Goal: Task Accomplishment & Management: Manage account settings

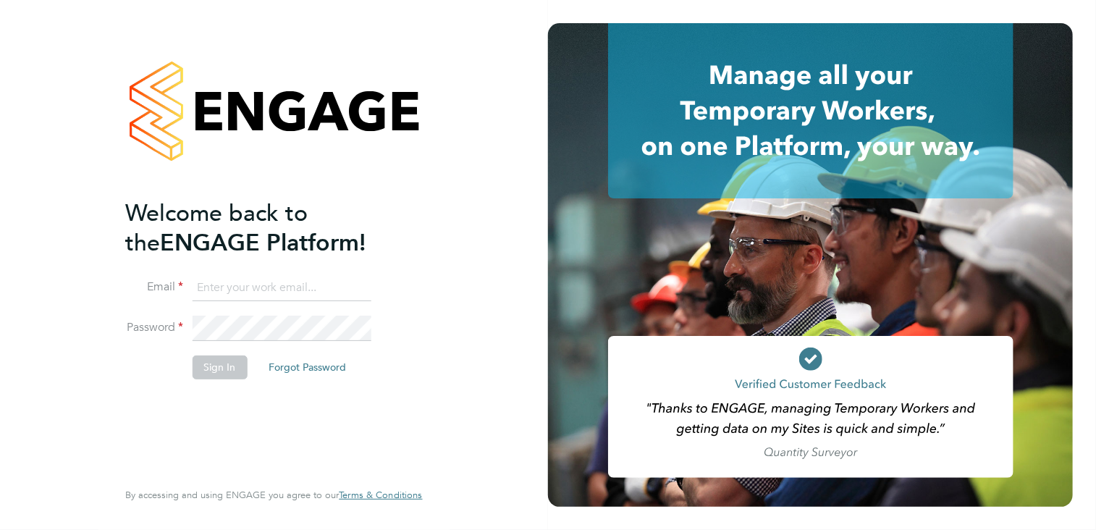
click at [263, 287] on input at bounding box center [281, 288] width 179 height 26
type input "andy.crow@morganhunt.com"
click at [216, 364] on button "Sign In" at bounding box center [219, 366] width 55 height 23
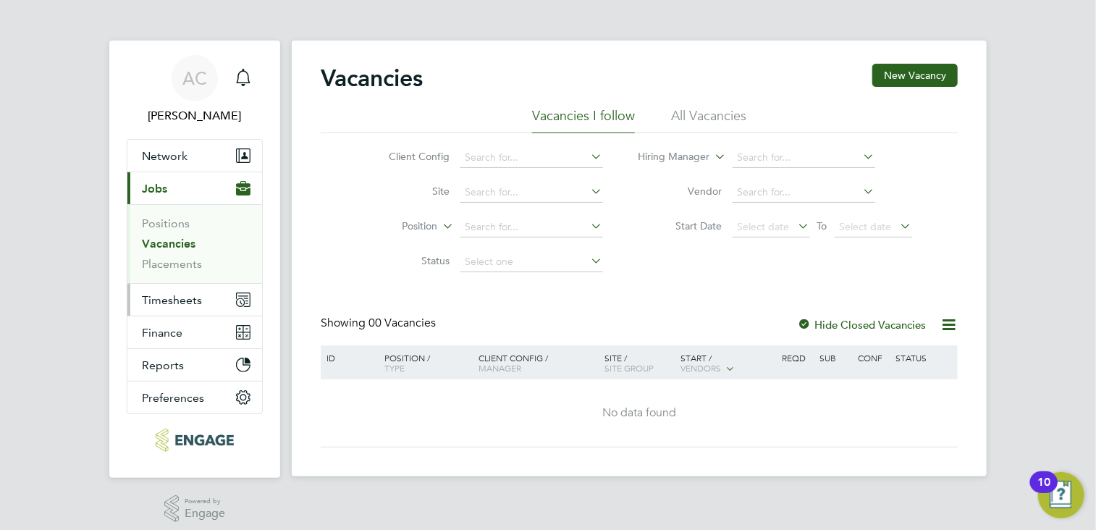
click at [186, 295] on span "Timesheets" at bounding box center [172, 300] width 60 height 14
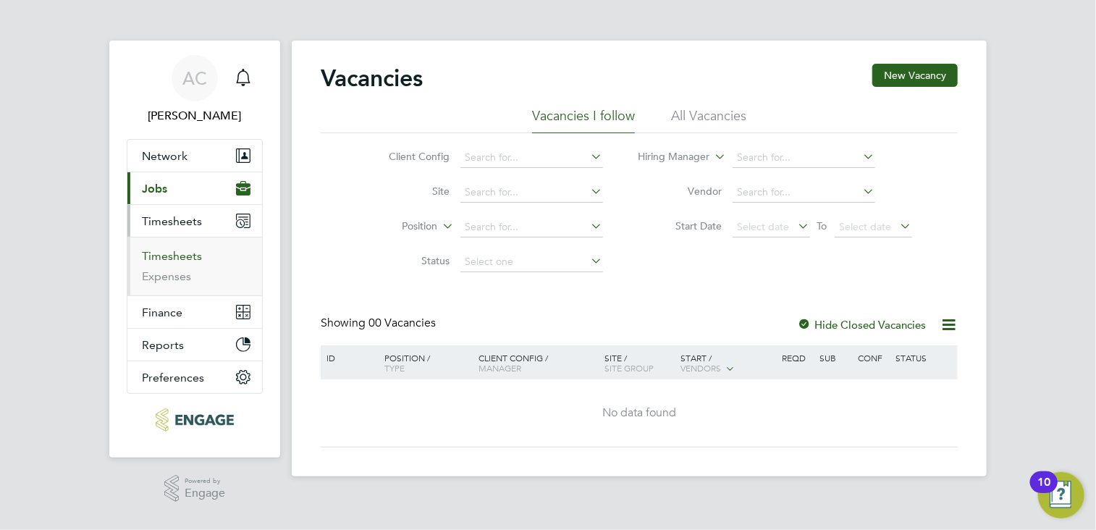
click at [175, 251] on link "Timesheets" at bounding box center [172, 256] width 60 height 14
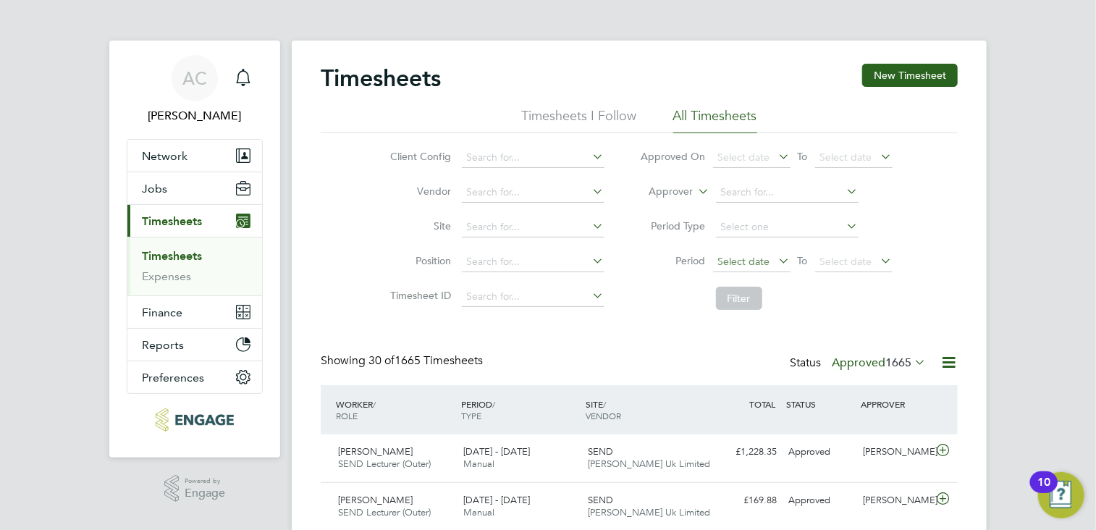
click at [752, 260] on span "Select date" at bounding box center [744, 261] width 52 height 13
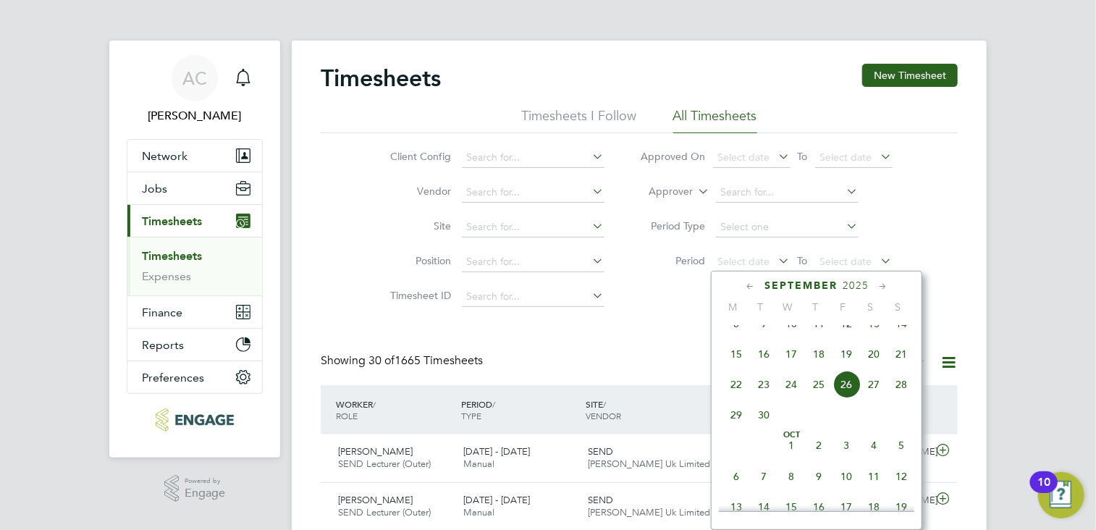
click at [748, 283] on icon at bounding box center [750, 287] width 14 height 16
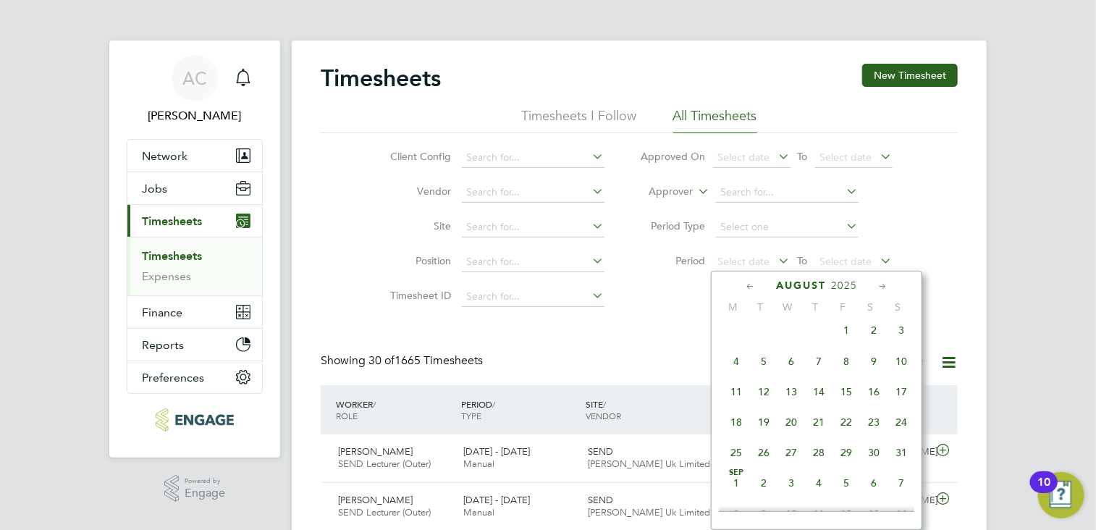
click at [732, 428] on span "18" at bounding box center [736, 422] width 28 height 28
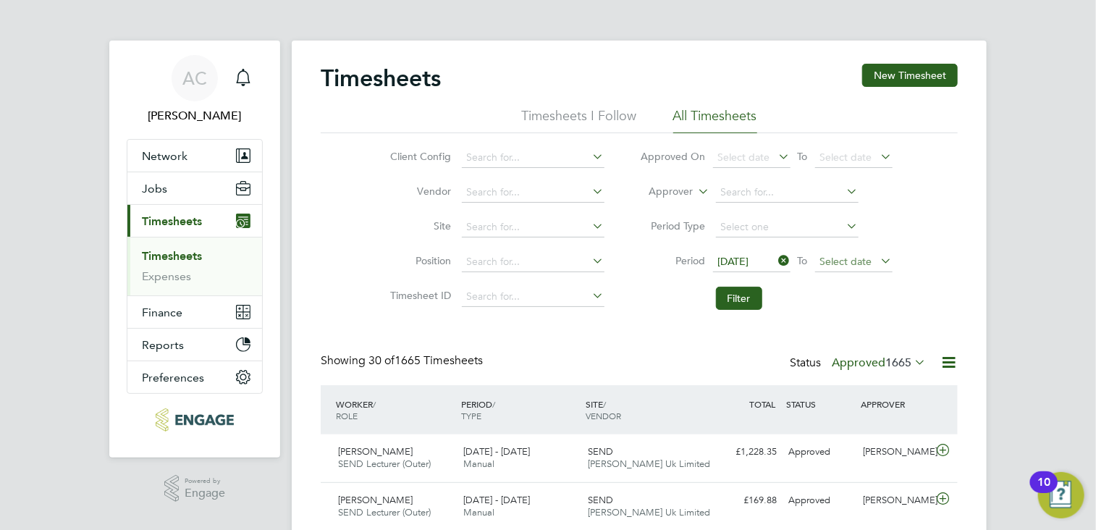
click at [857, 259] on span "Select date" at bounding box center [846, 261] width 52 height 13
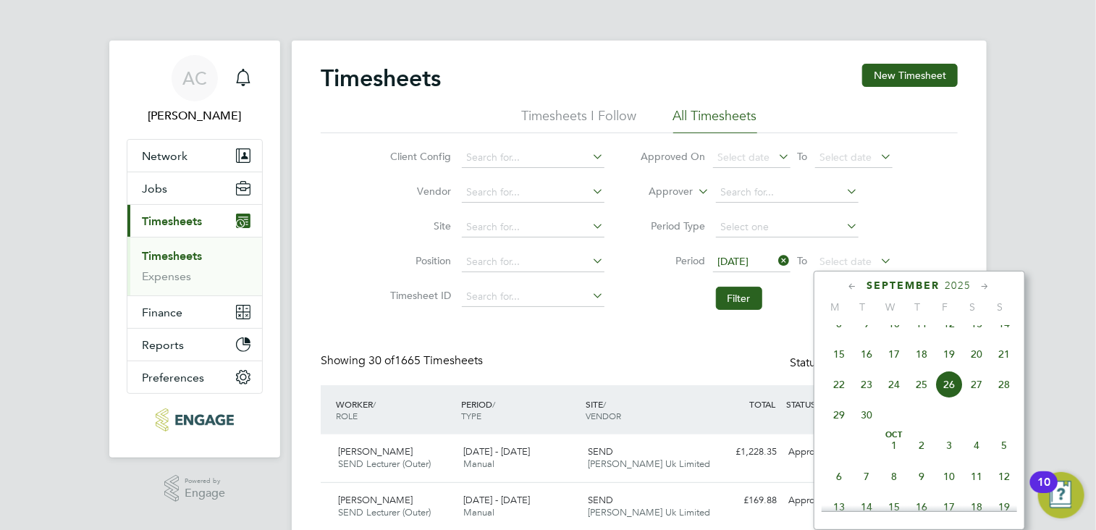
click at [848, 284] on icon at bounding box center [853, 287] width 14 height 16
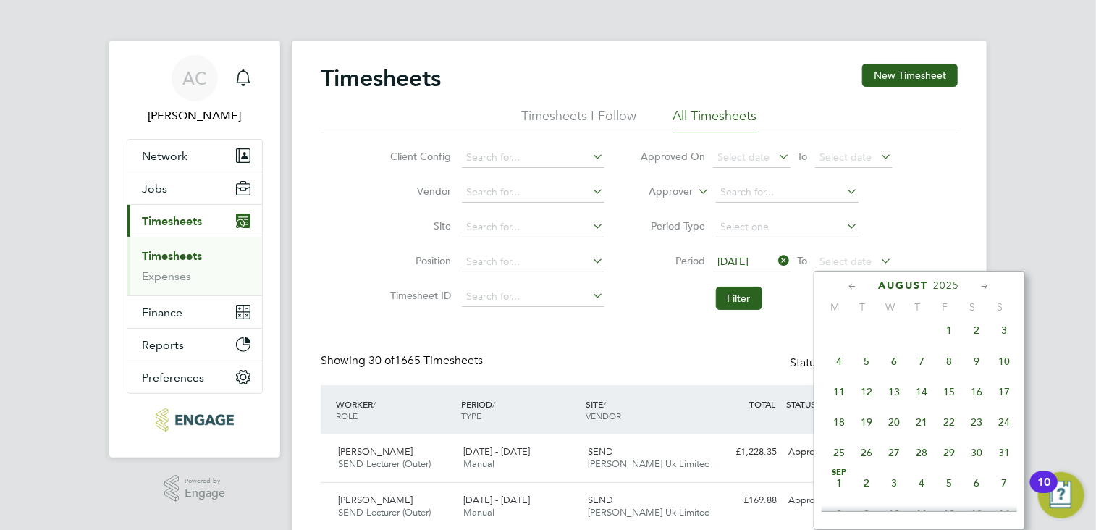
click at [1005, 428] on span "24" at bounding box center [1004, 422] width 28 height 28
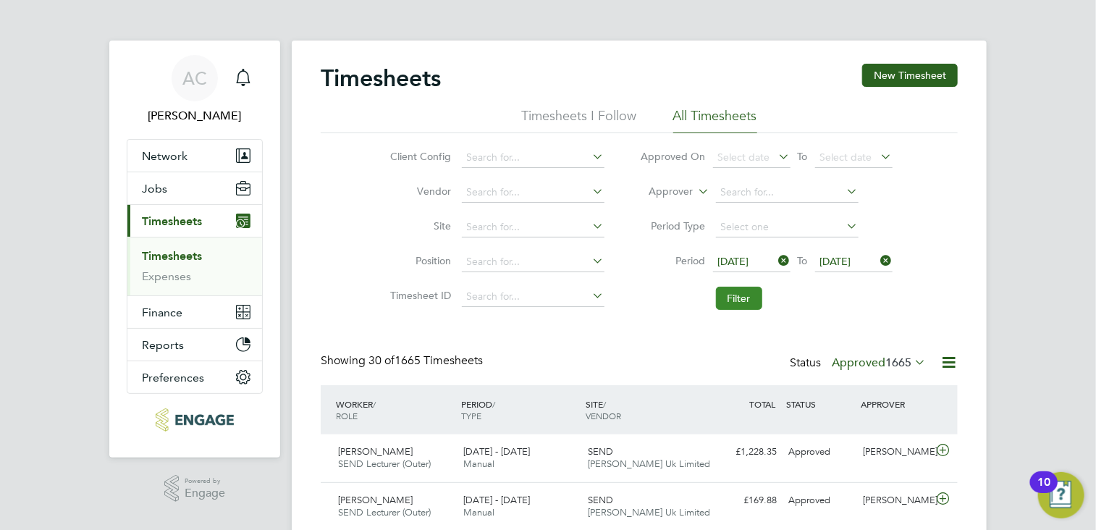
click at [744, 302] on button "Filter" at bounding box center [739, 298] width 46 height 23
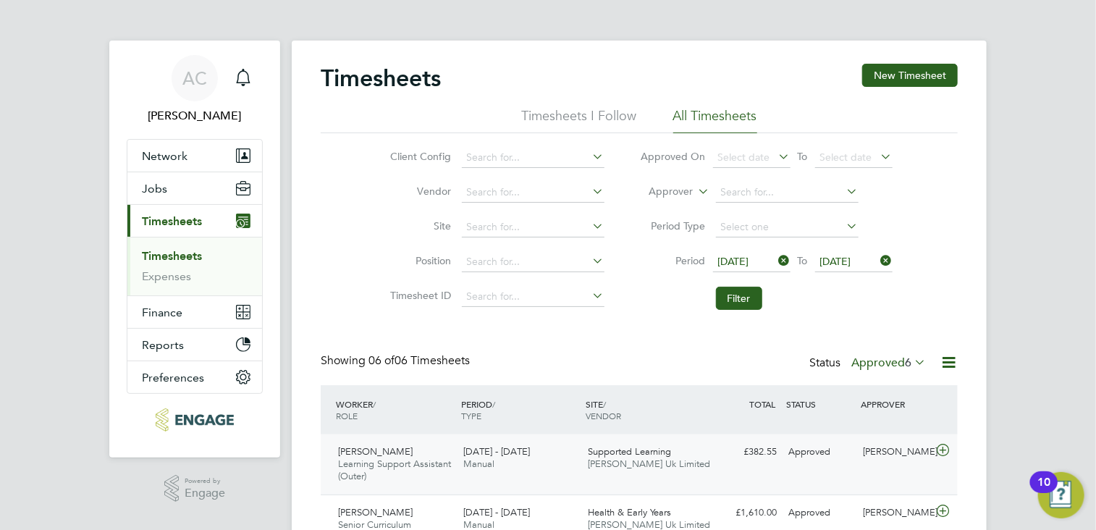
click at [944, 448] on icon at bounding box center [943, 450] width 18 height 12
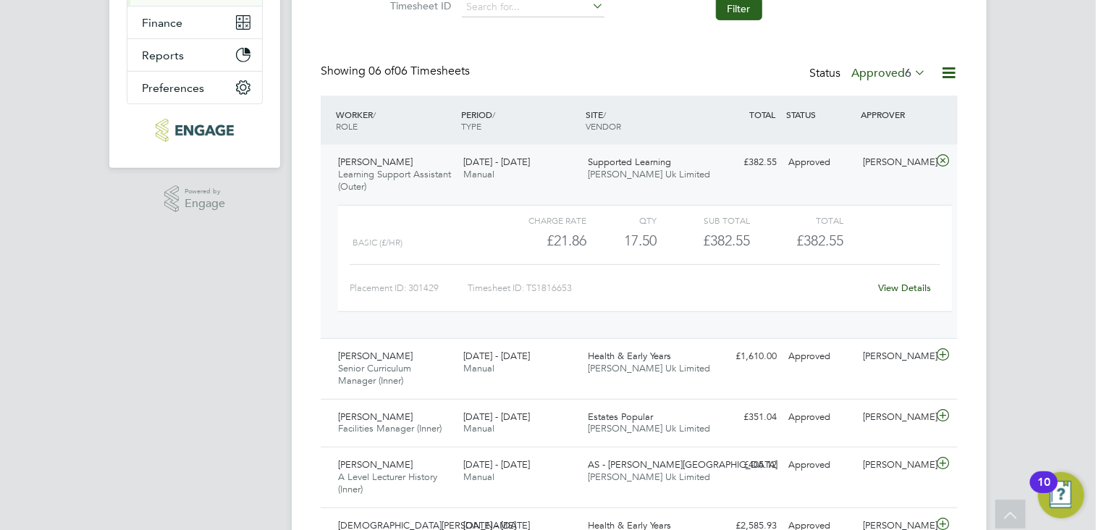
click at [906, 287] on link "View Details" at bounding box center [905, 288] width 53 height 12
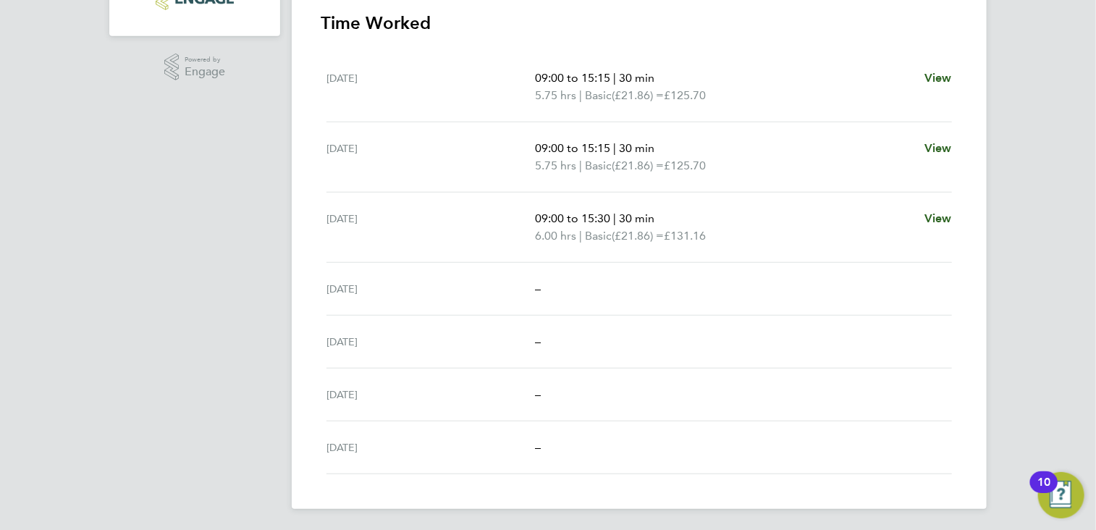
scroll to position [59, 0]
